Goal: Task Accomplishment & Management: Manage account settings

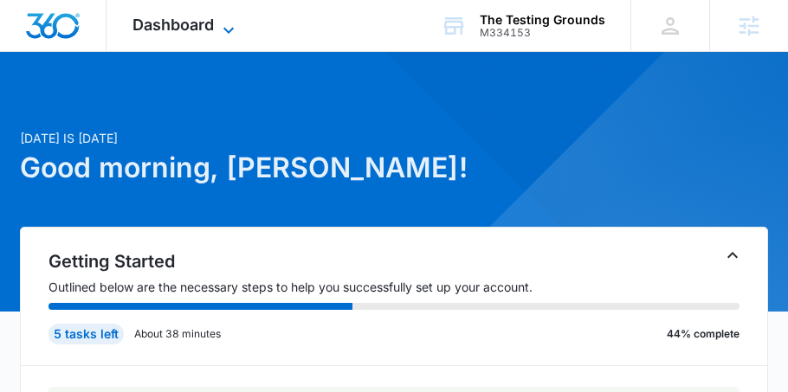
click at [230, 18] on div "Dashboard Apps Email Social POS Content Ads Intelligence Files Brand Settings" at bounding box center [186, 25] width 158 height 51
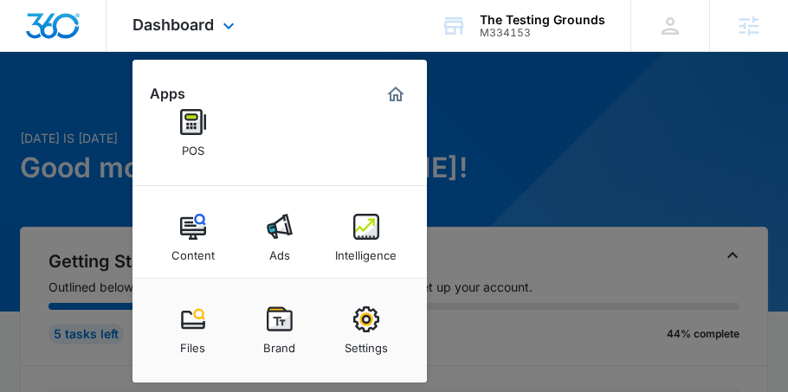
scroll to position [144, 0]
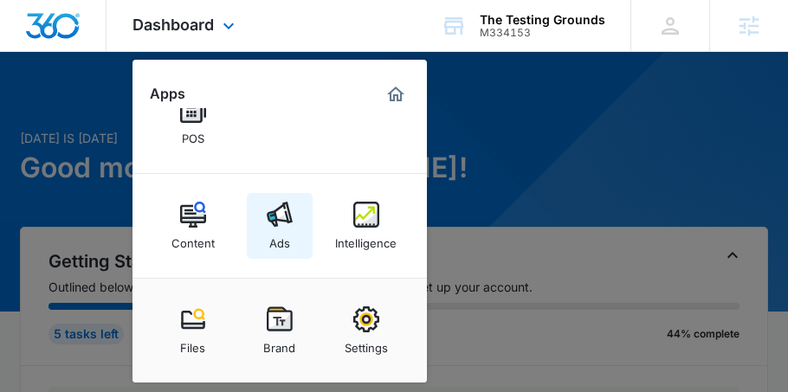
click at [272, 224] on img at bounding box center [280, 215] width 26 height 26
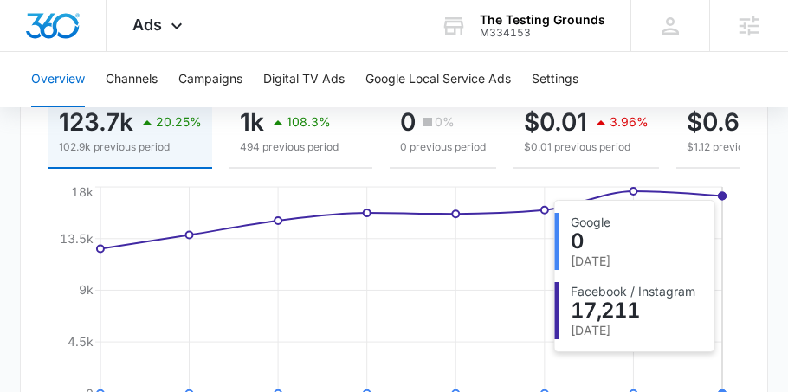
scroll to position [276, 0]
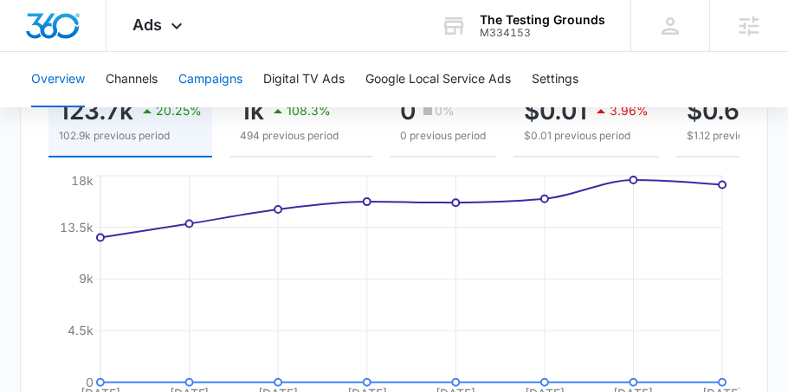
click at [213, 71] on button "Campaigns" at bounding box center [210, 79] width 64 height 55
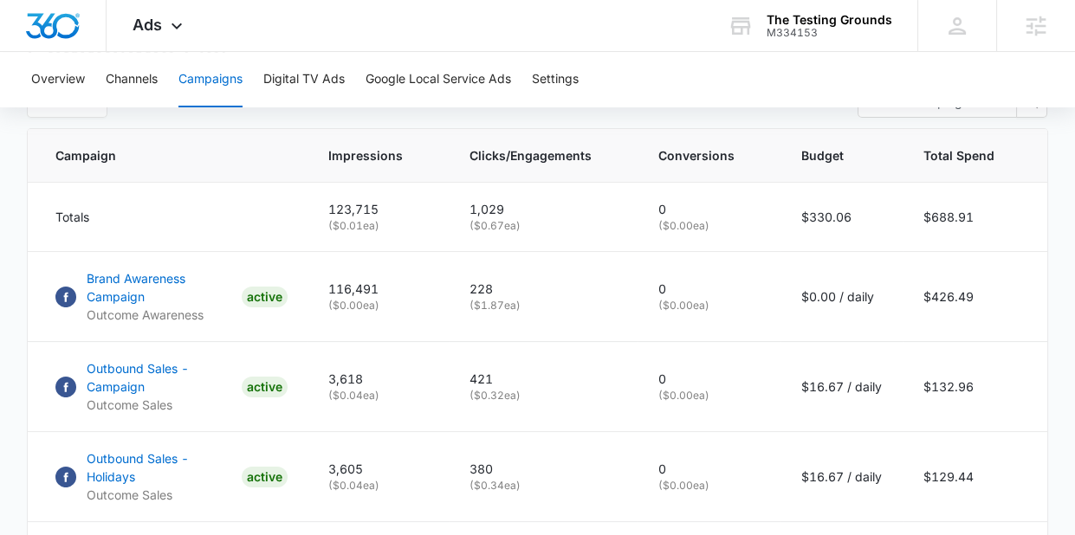
scroll to position [718, 0]
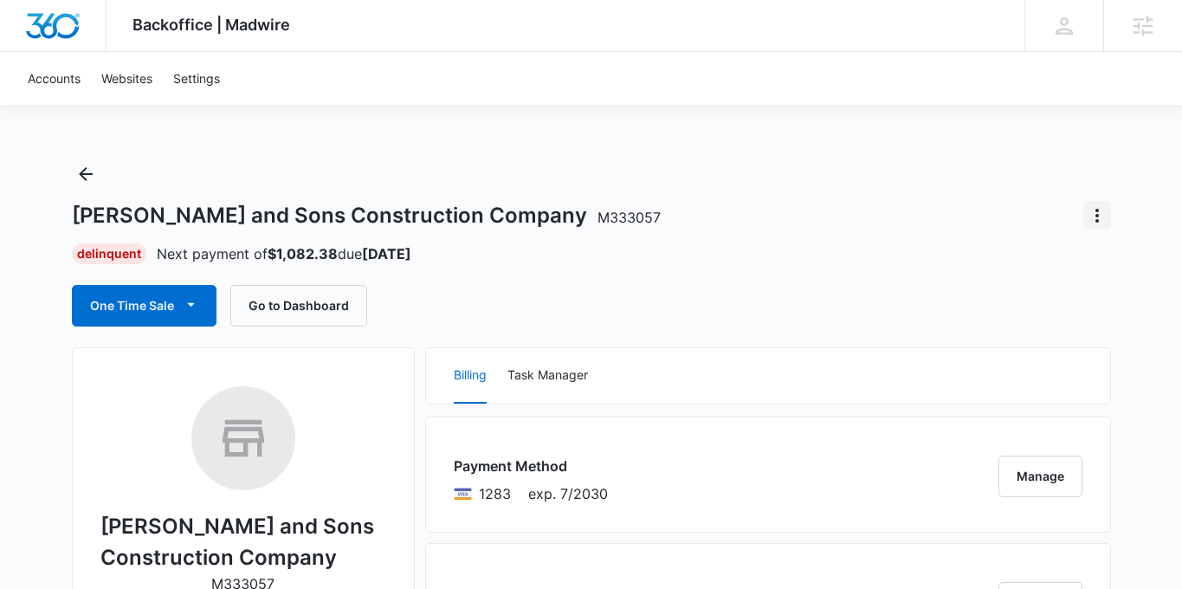
click at [1105, 217] on icon "Actions" at bounding box center [1097, 215] width 21 height 21
click at [1049, 260] on div "Close Account" at bounding box center [1027, 264] width 81 height 12
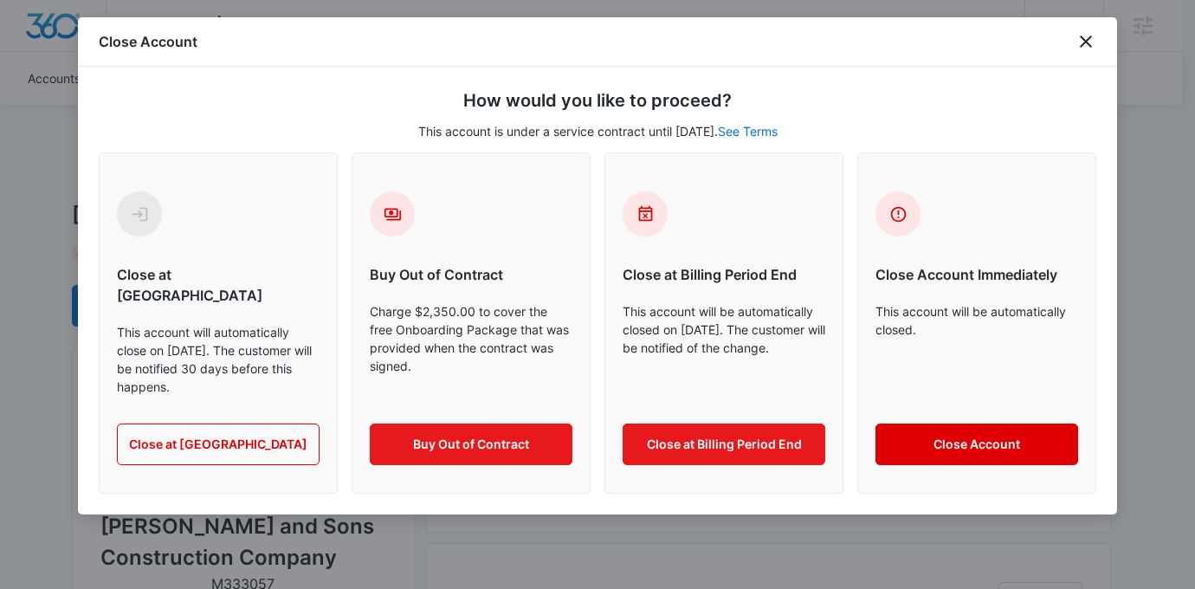
click at [930, 424] on button "Close Account" at bounding box center [977, 445] width 203 height 42
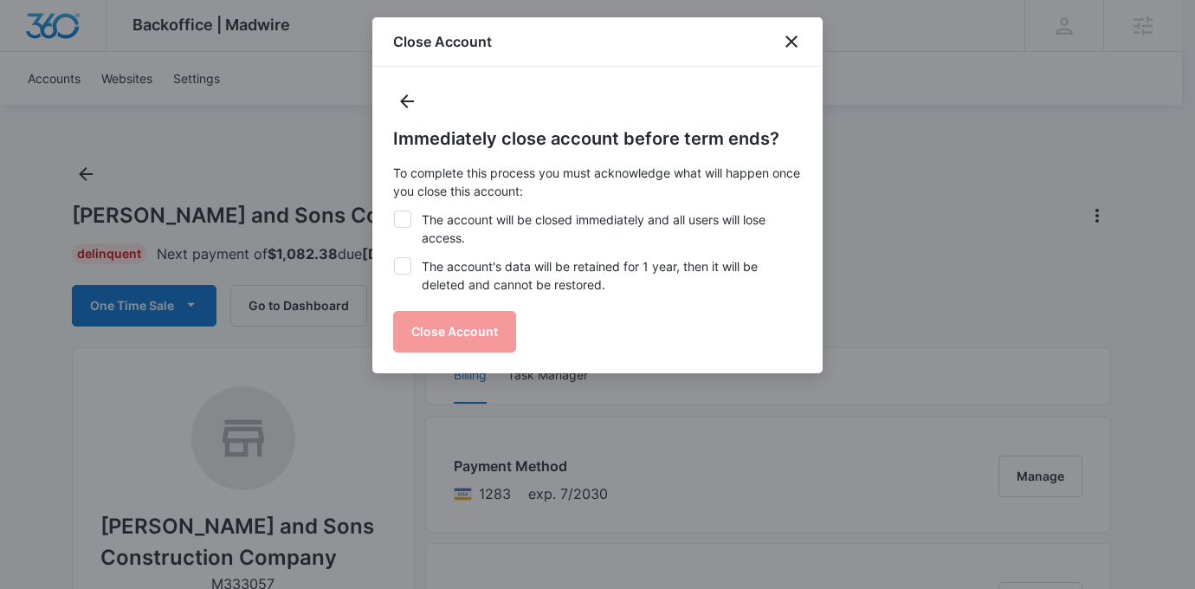
click at [400, 222] on icon at bounding box center [403, 219] width 10 height 8
click at [394, 211] on input "The account will be closed immediately and all users will lose access." at bounding box center [393, 210] width 1 height 1
checkbox input "true"
click at [404, 276] on label "The account's data will be retained for 1 year, then it will be deleted and can…" at bounding box center [597, 275] width 409 height 36
click at [394, 258] on input "The account's data will be retained for 1 year, then it will be deleted and can…" at bounding box center [393, 257] width 1 height 1
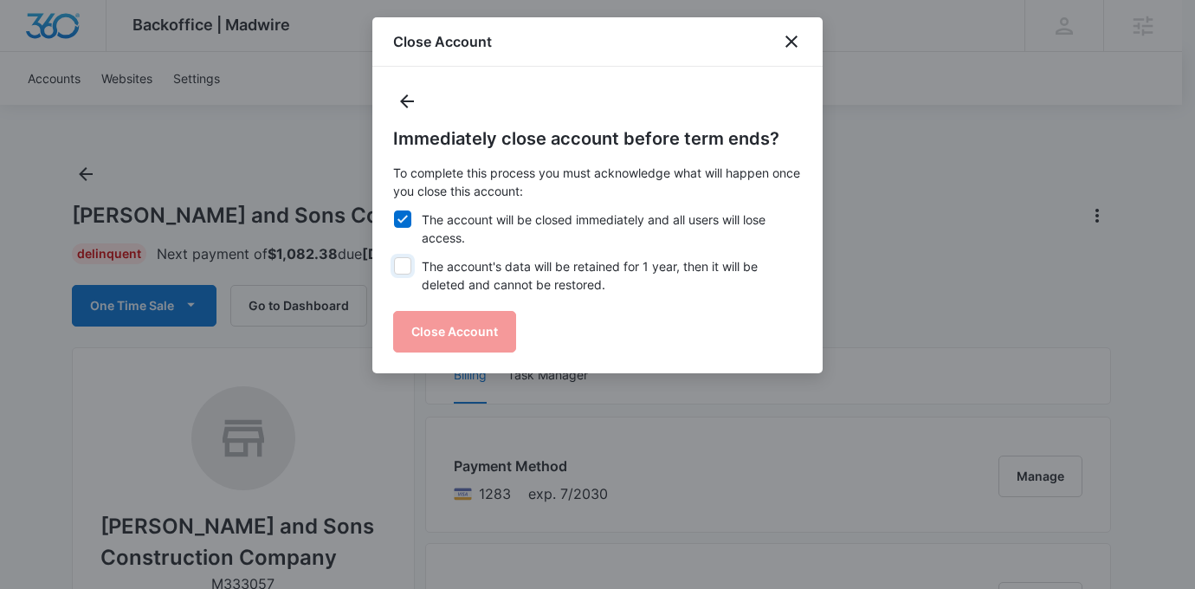
checkbox input "true"
click at [424, 332] on button "Close Account" at bounding box center [454, 332] width 123 height 42
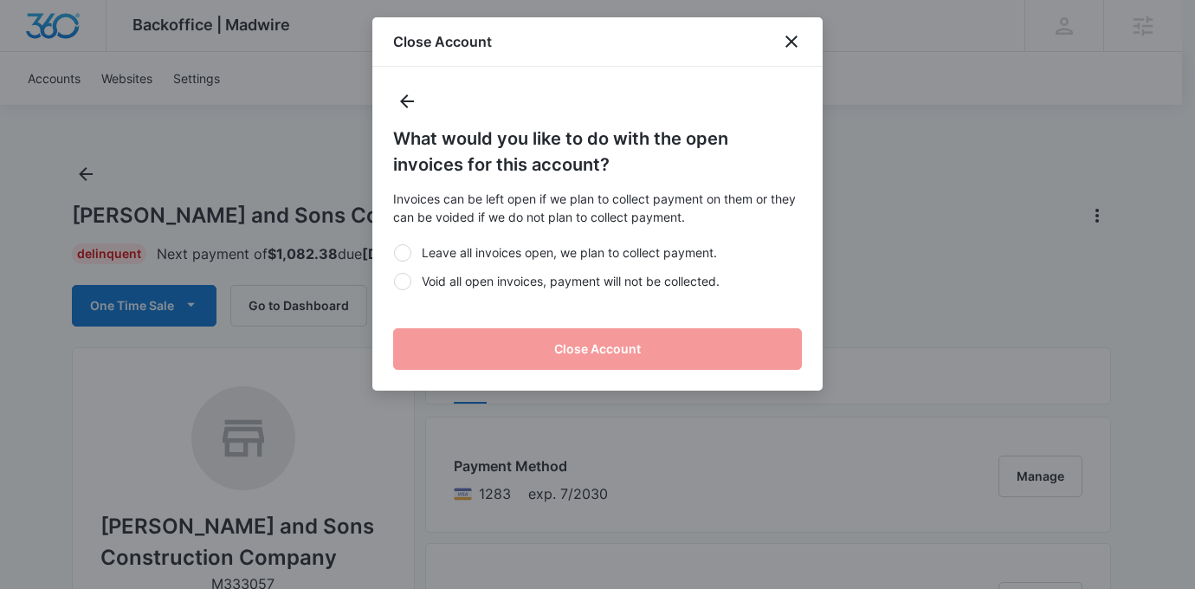
click at [501, 281] on label "Void all open invoices, payment will not be collected." at bounding box center [597, 281] width 409 height 18
click at [394, 281] on input "Void all open invoices, payment will not be collected." at bounding box center [393, 281] width 1 height 1
radio input "true"
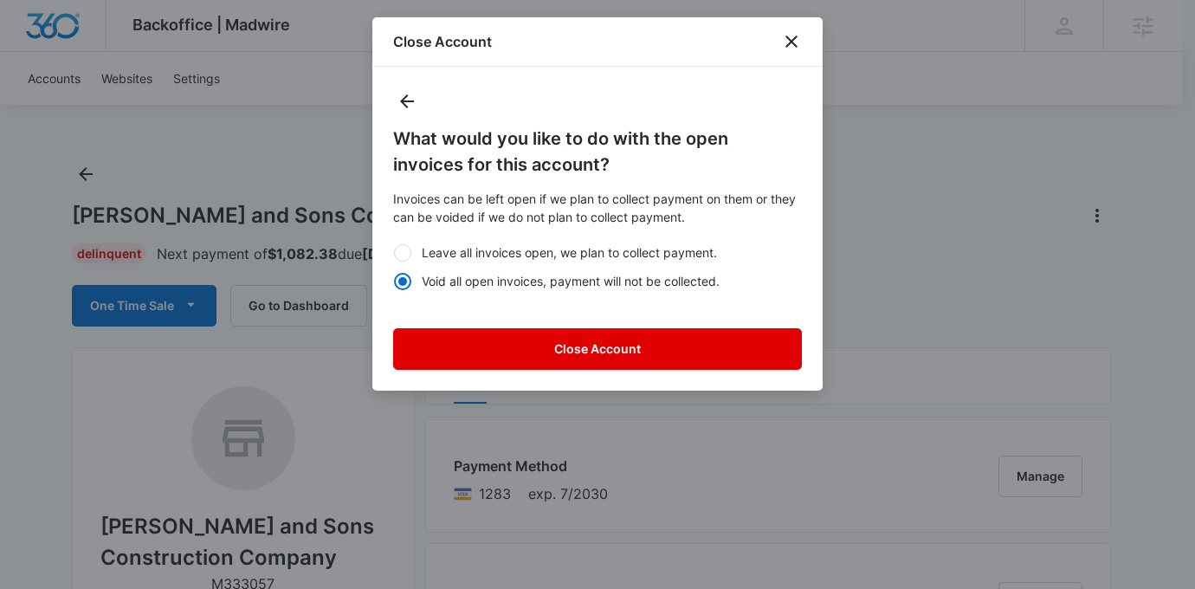
click at [521, 348] on button "Close Account" at bounding box center [597, 349] width 409 height 42
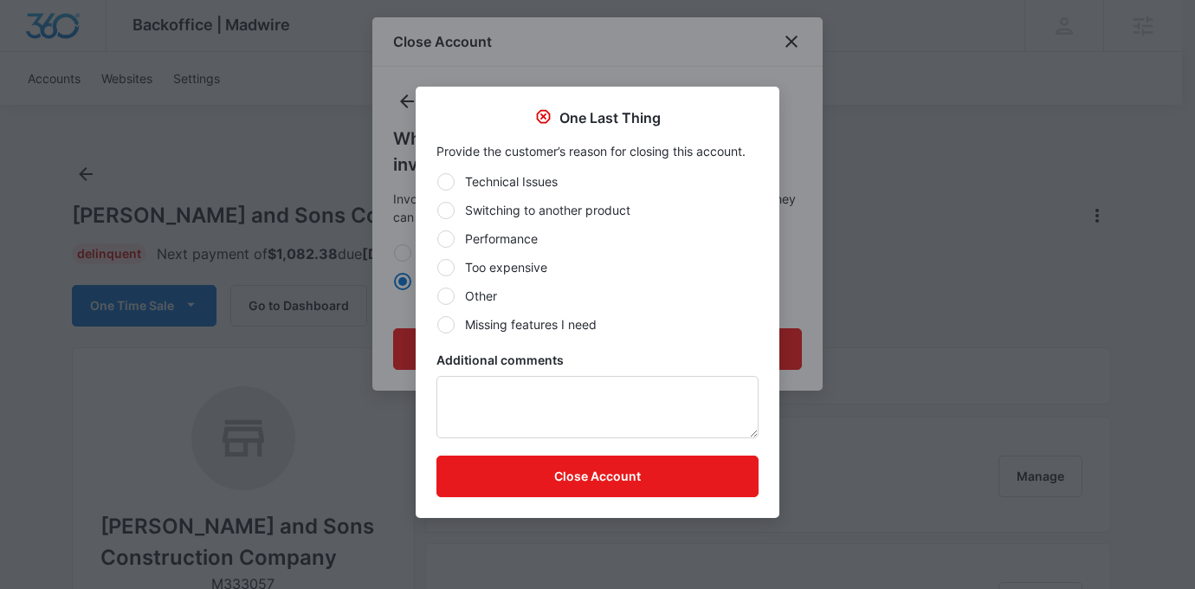
click at [490, 294] on label "Other" at bounding box center [598, 296] width 322 height 18
click at [437, 295] on input "Other" at bounding box center [437, 295] width 1 height 1
radio input "true"
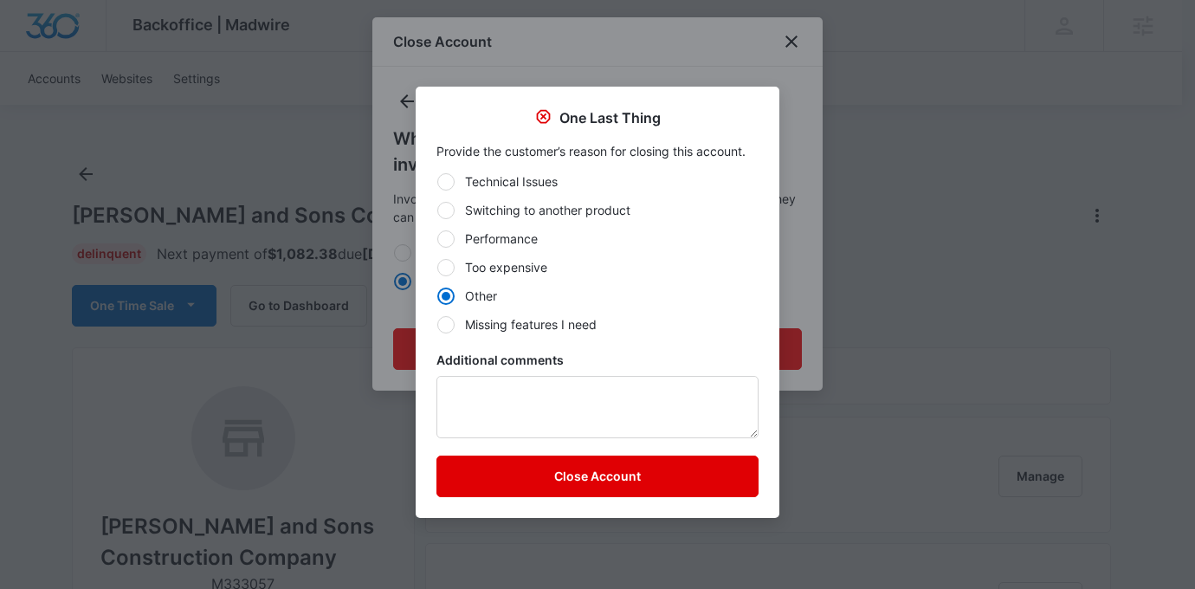
click at [518, 475] on button "Close Account" at bounding box center [598, 477] width 322 height 42
